Goal: Find specific page/section: Find specific page/section

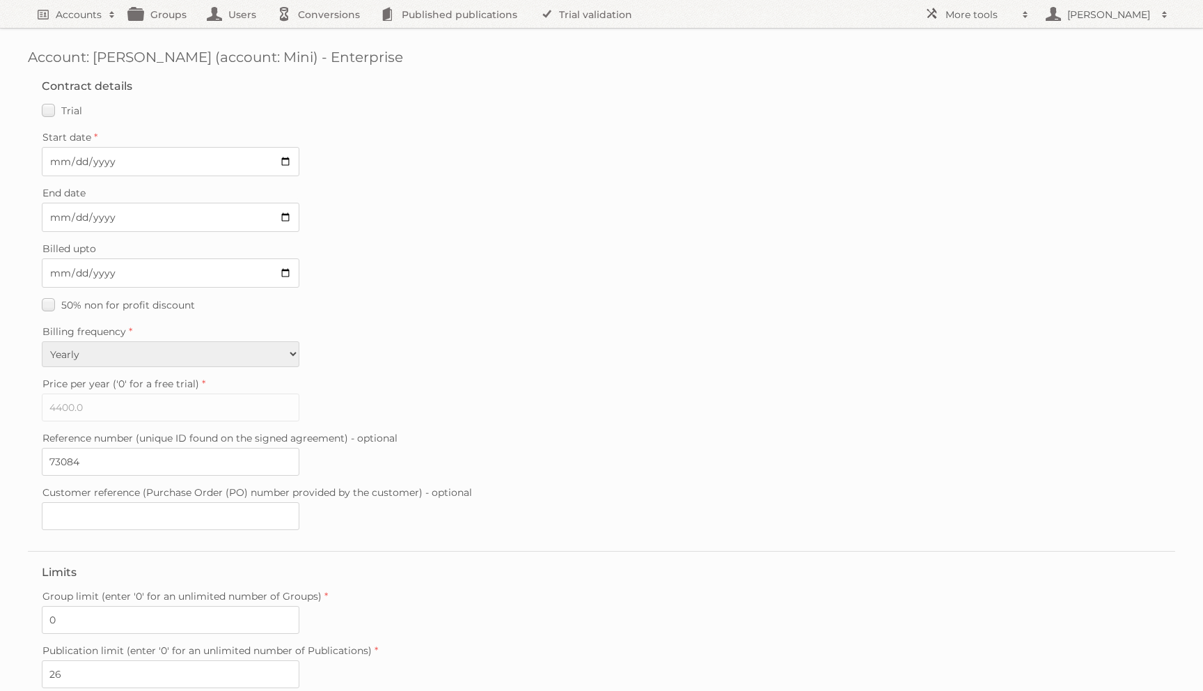
scroll to position [1339, 0]
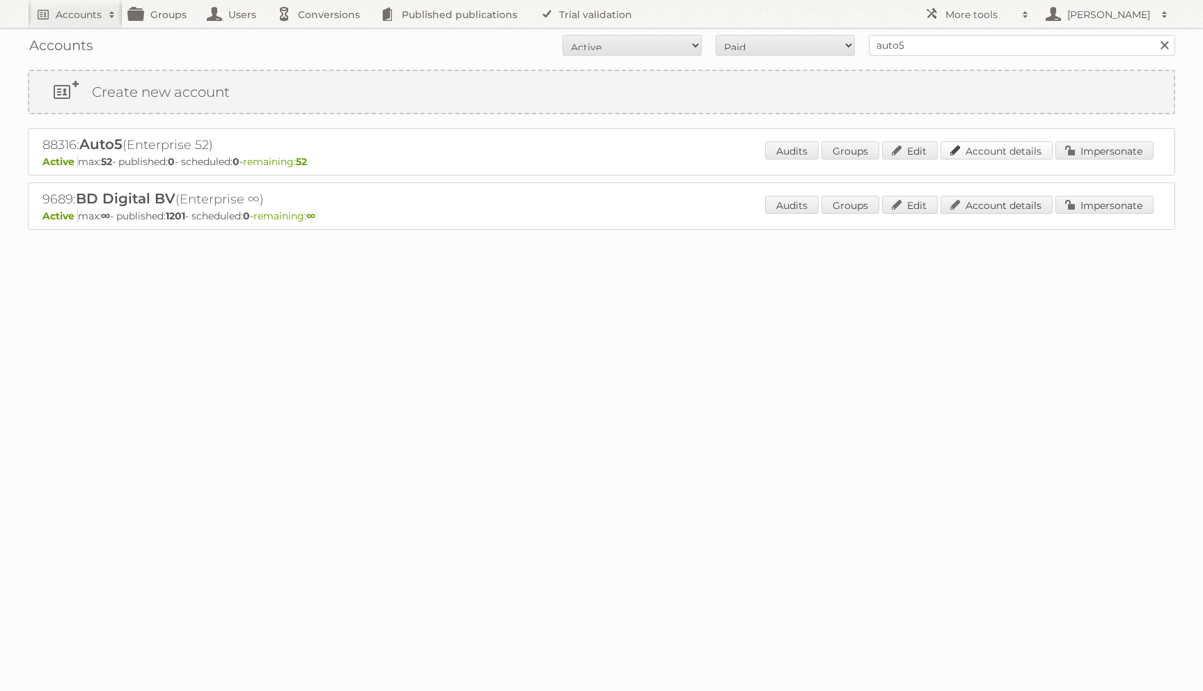
click at [1029, 159] on div "Audits Groups Edit Account details Impersonate" at bounding box center [959, 151] width 389 height 21
click at [974, 145] on link "Account details" at bounding box center [997, 150] width 112 height 18
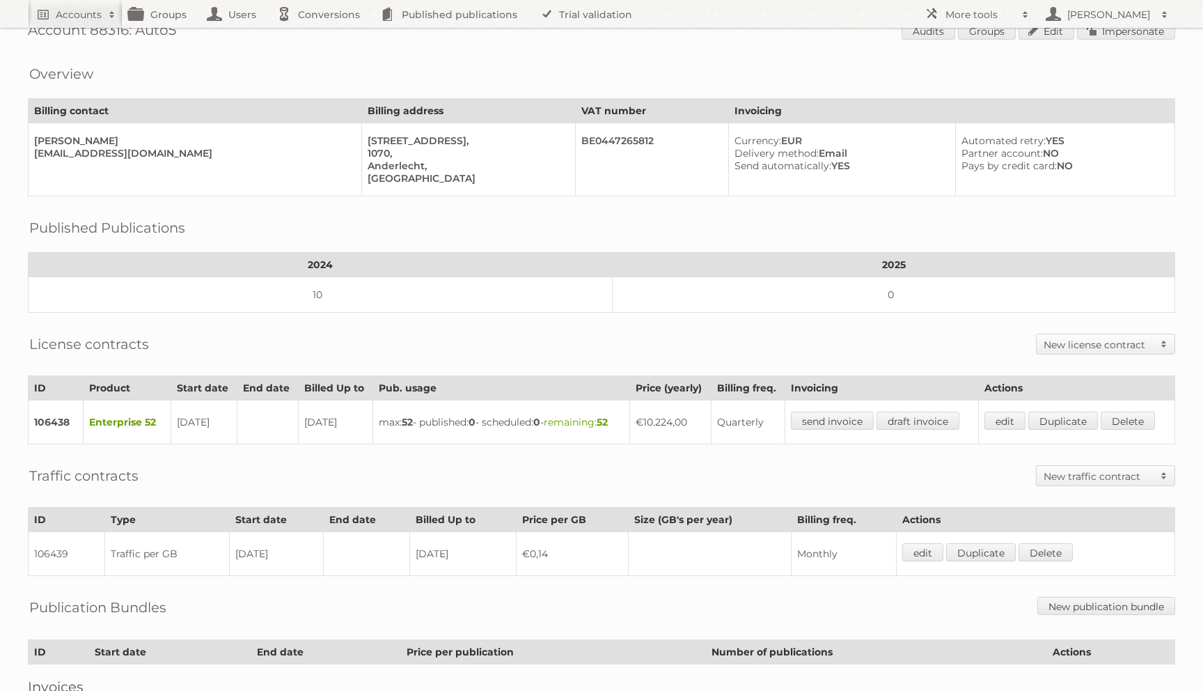
scroll to position [18, 0]
